Goal: Task Accomplishment & Management: Use online tool/utility

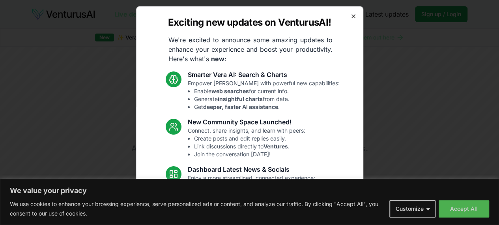
click at [350, 13] on icon "button" at bounding box center [353, 16] width 6 height 6
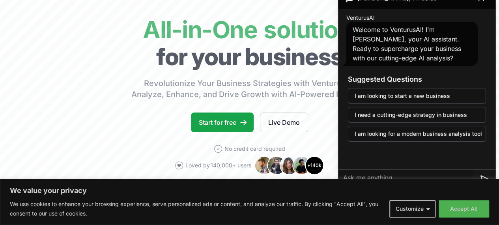
scroll to position [0, 3]
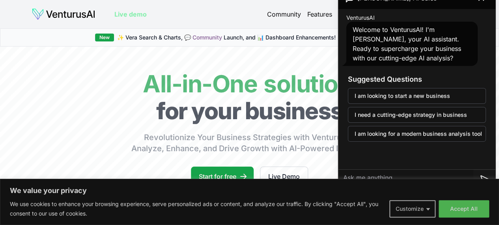
click at [411, 206] on button "Customize" at bounding box center [412, 208] width 46 height 17
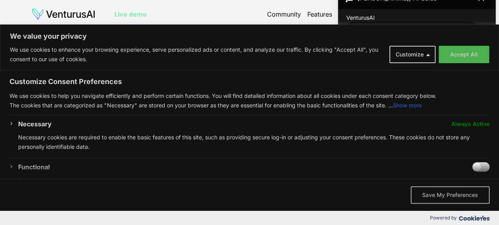
click at [447, 197] on button "Save My Preferences" at bounding box center [450, 194] width 79 height 17
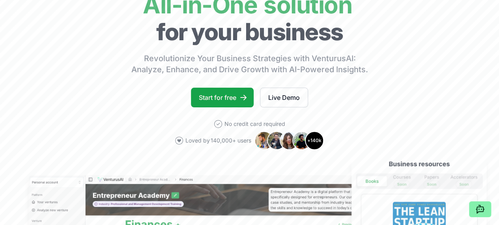
scroll to position [74, 3]
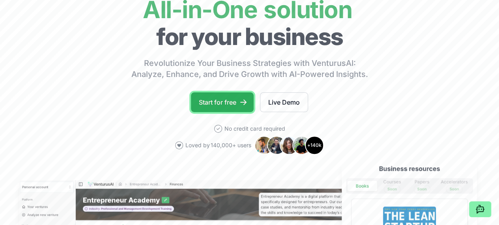
click at [204, 110] on link "Start for free" at bounding box center [222, 102] width 63 height 20
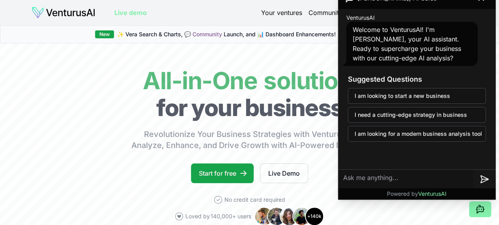
click at [382, 178] on textarea at bounding box center [406, 179] width 135 height 19
paste textarea "I have startup idea and wanted is this is existing Idea - after completing inte…"
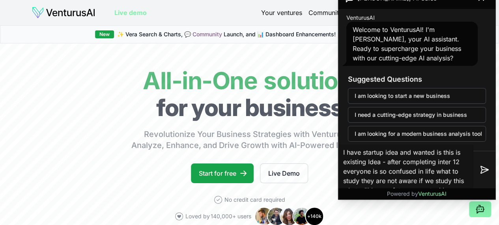
scroll to position [94, 0]
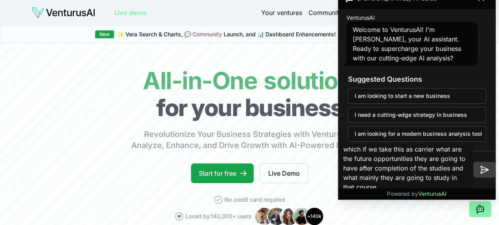
type textarea "I have startup idea and wanted is this is existing Idea - after completing inte…"
click at [482, 170] on icon at bounding box center [484, 169] width 7 height 7
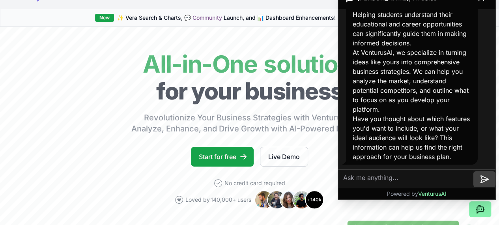
scroll to position [17, 0]
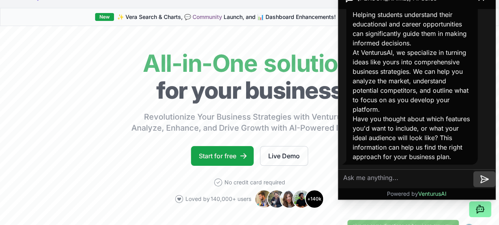
click at [384, 185] on textarea at bounding box center [406, 179] width 135 height 19
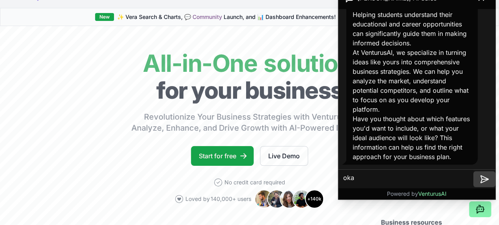
type textarea "okay"
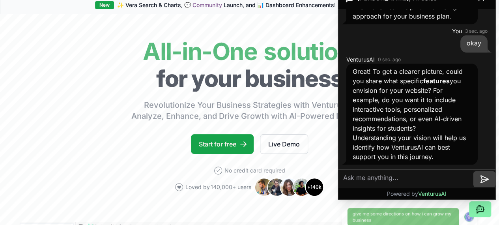
scroll to position [28, 0]
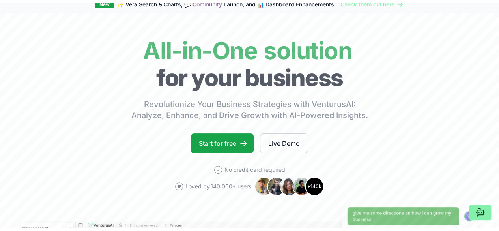
scroll to position [0, 0]
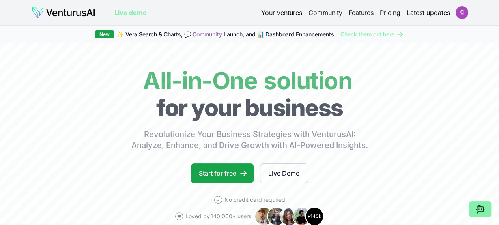
click at [273, 14] on link "Your ventures" at bounding box center [281, 12] width 41 height 9
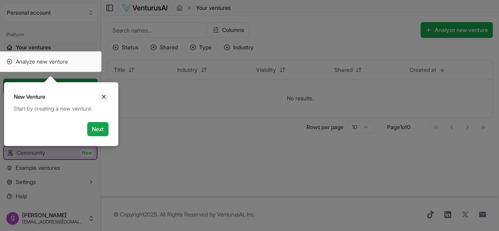
click at [103, 97] on icon "Close" at bounding box center [104, 97] width 6 height 6
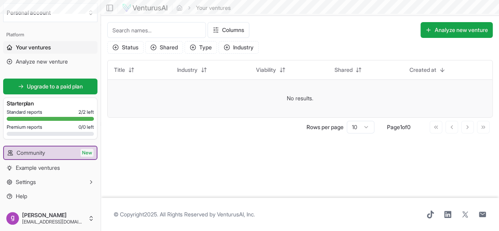
scroll to position [0, 0]
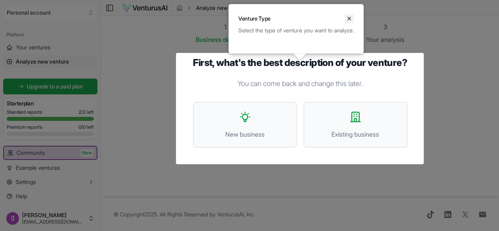
click at [354, 17] on button "Close" at bounding box center [348, 18] width 9 height 9
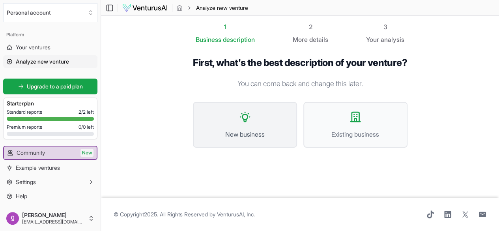
click at [248, 125] on button "New business" at bounding box center [245, 125] width 104 height 46
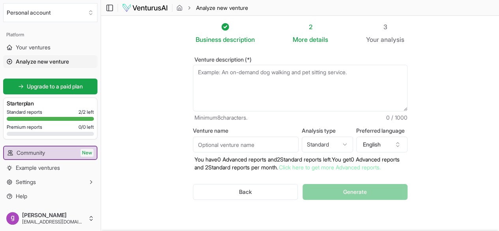
click at [230, 73] on textarea "Venture description (*)" at bounding box center [300, 88] width 215 height 47
paste textarea "I have startup idea and wanted is this is existing Idea - after completing inte…"
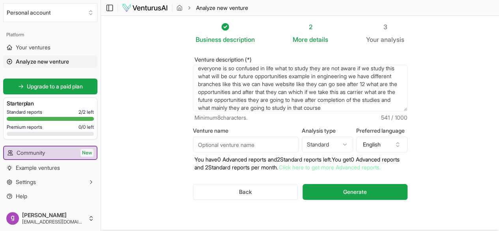
scroll to position [2, 0]
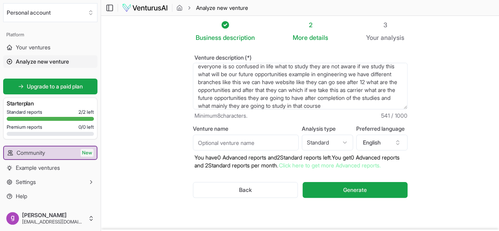
type textarea "I have startup idea and wanted is this is existing Idea - after completing inte…"
click at [246, 141] on input "Venture name" at bounding box center [246, 143] width 106 height 16
click at [221, 143] on input "Venture name" at bounding box center [246, 143] width 106 height 16
type input "choose the right course not just a cpurse"
click at [329, 135] on html "We value your privacy We use cookies to enhance your browsing experience, serve…" at bounding box center [249, 113] width 499 height 231
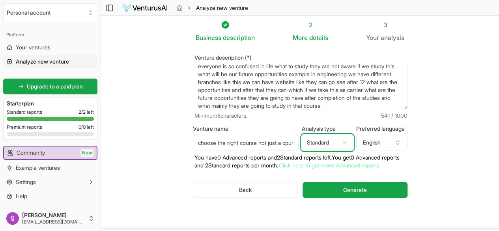
click at [386, 144] on html "We value your privacy We use cookies to enhance your browsing experience, serve…" at bounding box center [249, 113] width 499 height 231
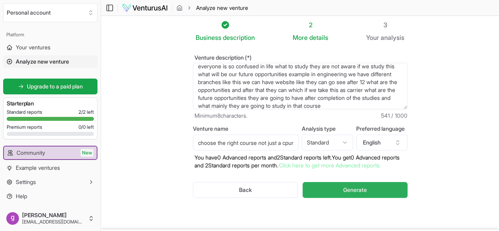
click at [356, 192] on span "Generate" at bounding box center [355, 190] width 24 height 8
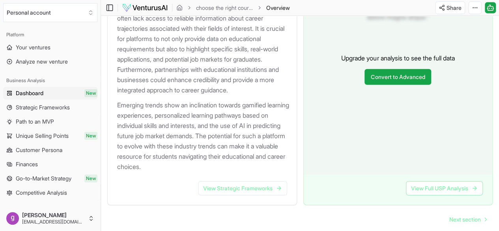
scroll to position [927, 0]
click at [244, 195] on link "View Strategic Frameworks" at bounding box center [242, 188] width 89 height 14
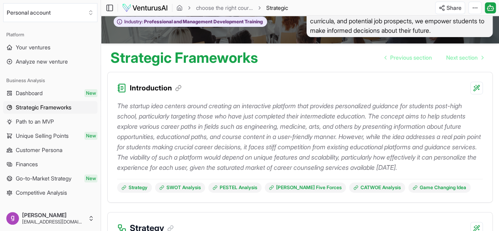
scroll to position [42, 0]
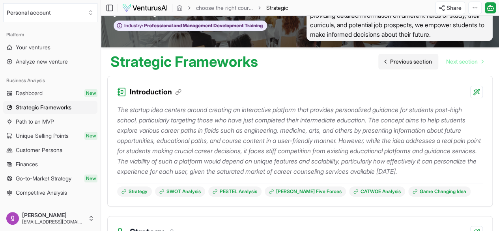
click at [390, 65] on span "Previous section" at bounding box center [411, 62] width 42 height 8
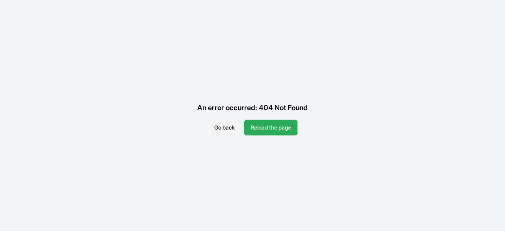
click at [264, 127] on button "Reload the page" at bounding box center [270, 128] width 53 height 16
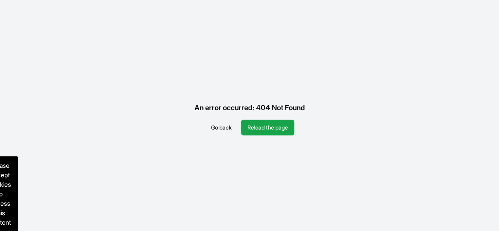
click at [211, 126] on button "Go back" at bounding box center [221, 128] width 33 height 16
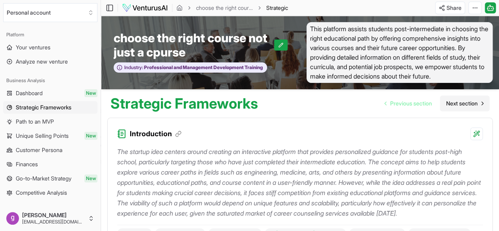
click at [462, 105] on span "Next section" at bounding box center [462, 103] width 32 height 8
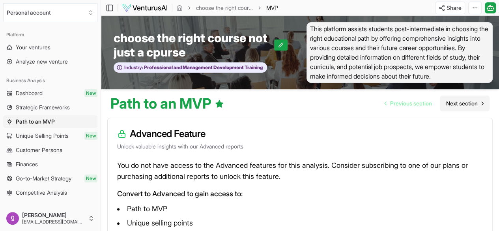
click at [460, 111] on link "Next section" at bounding box center [465, 103] width 50 height 16
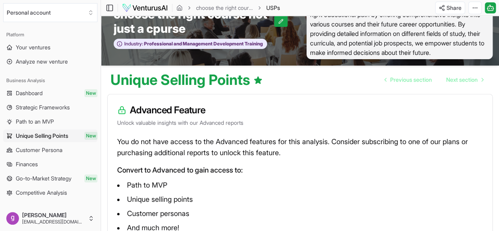
scroll to position [23, 0]
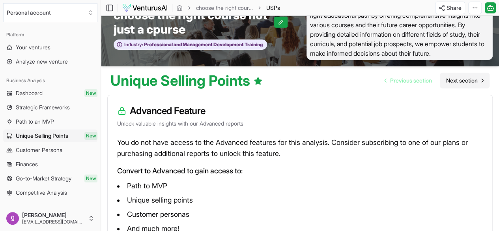
click at [459, 82] on span "Next section" at bounding box center [462, 81] width 32 height 8
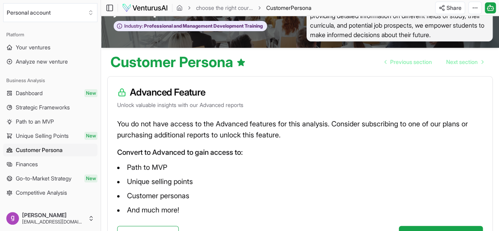
scroll to position [42, 0]
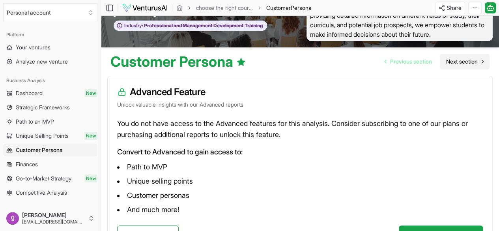
click at [448, 58] on link "Next section" at bounding box center [465, 62] width 50 height 16
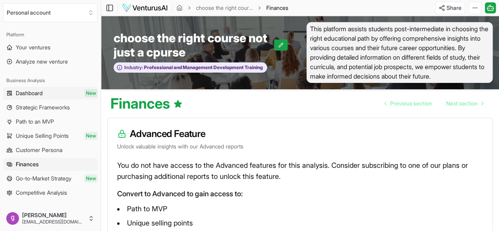
click at [67, 94] on link "Dashboard New" at bounding box center [50, 93] width 94 height 13
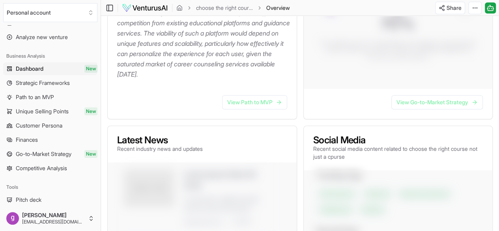
scroll to position [245, 0]
click at [241, 109] on link "View Path to MVP" at bounding box center [254, 102] width 65 height 14
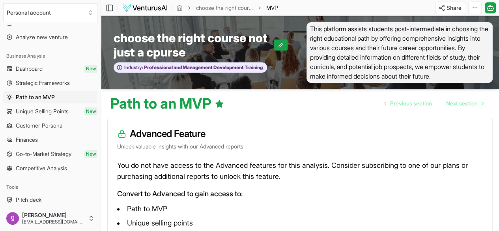
scroll to position [109, 0]
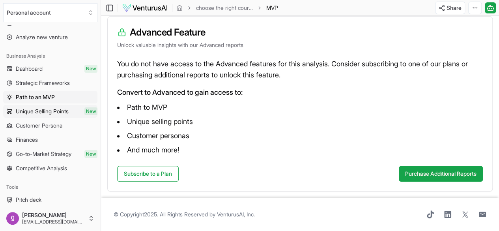
click at [54, 109] on span "Unique Selling Points" at bounding box center [42, 111] width 53 height 8
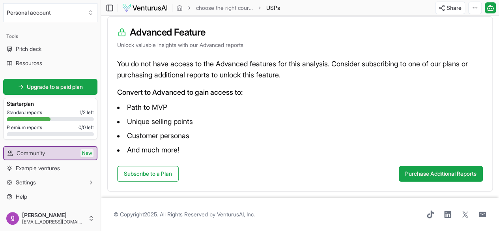
click at [62, 112] on div "Standard reports 1 / 2 left" at bounding box center [50, 112] width 87 height 6
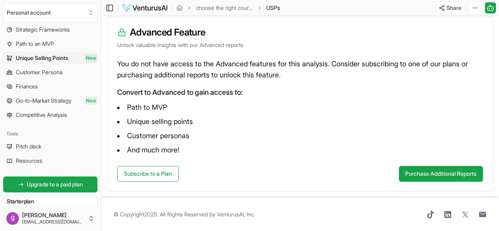
scroll to position [0, 0]
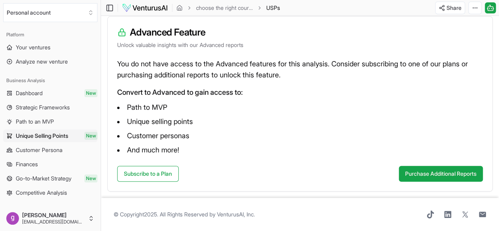
click at [36, 92] on span "Dashboard" at bounding box center [29, 93] width 27 height 8
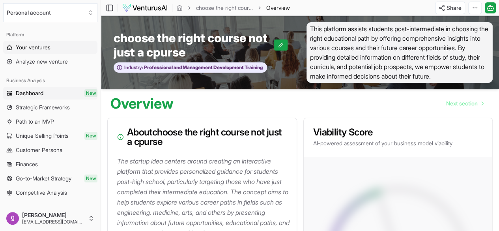
click at [54, 47] on link "Your ventures" at bounding box center [50, 47] width 94 height 13
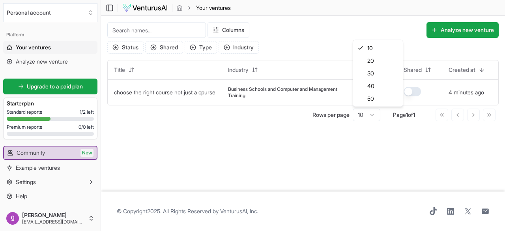
click at [374, 114] on html "Personal account Platform Your ventures Analyze new venture Get started for fre…" at bounding box center [252, 115] width 505 height 231
click at [155, 92] on html "Personal account Platform Your ventures Analyze new venture Get started for fre…" at bounding box center [252, 115] width 505 height 231
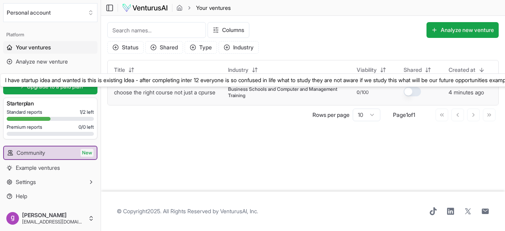
click at [155, 92] on link "choose the right course not just a cpurse" at bounding box center [164, 92] width 101 height 7
